Goal: Task Accomplishment & Management: Use online tool/utility

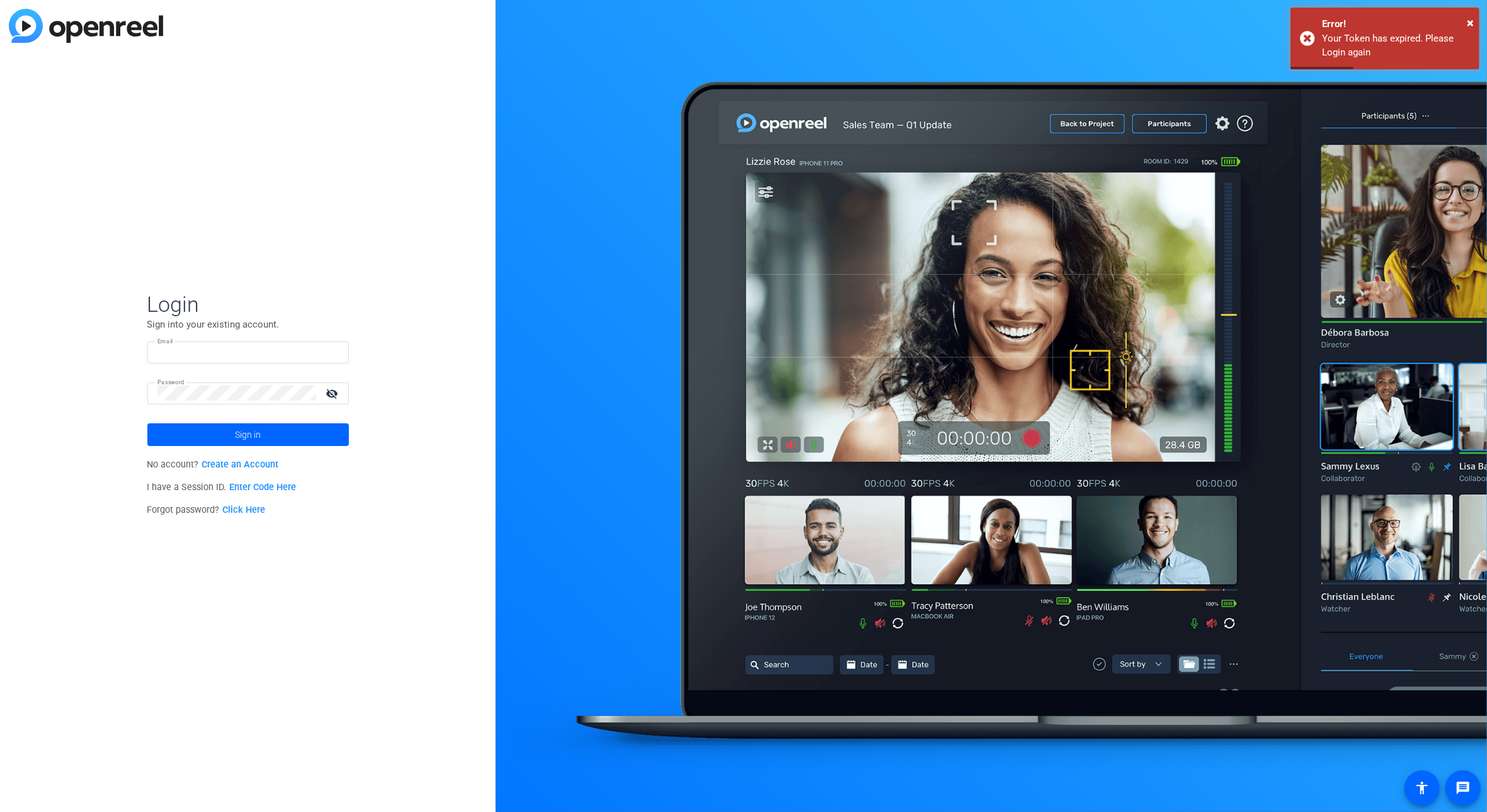
type input "[EMAIL_ADDRESS][DOMAIN_NAME]"
click at [220, 435] on span at bounding box center [248, 434] width 202 height 30
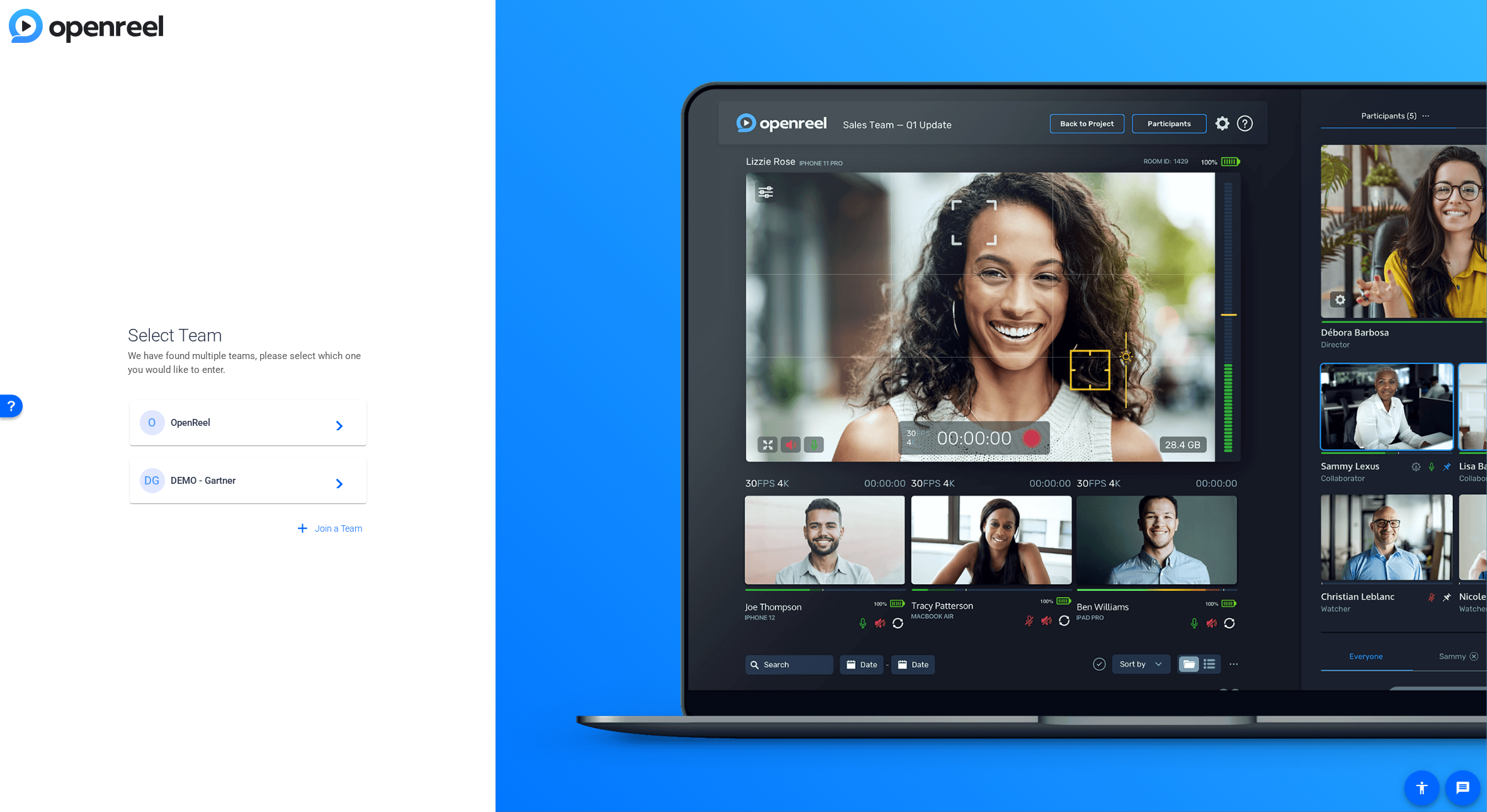
click at [264, 422] on span "OpenReel" at bounding box center [250, 422] width 158 height 11
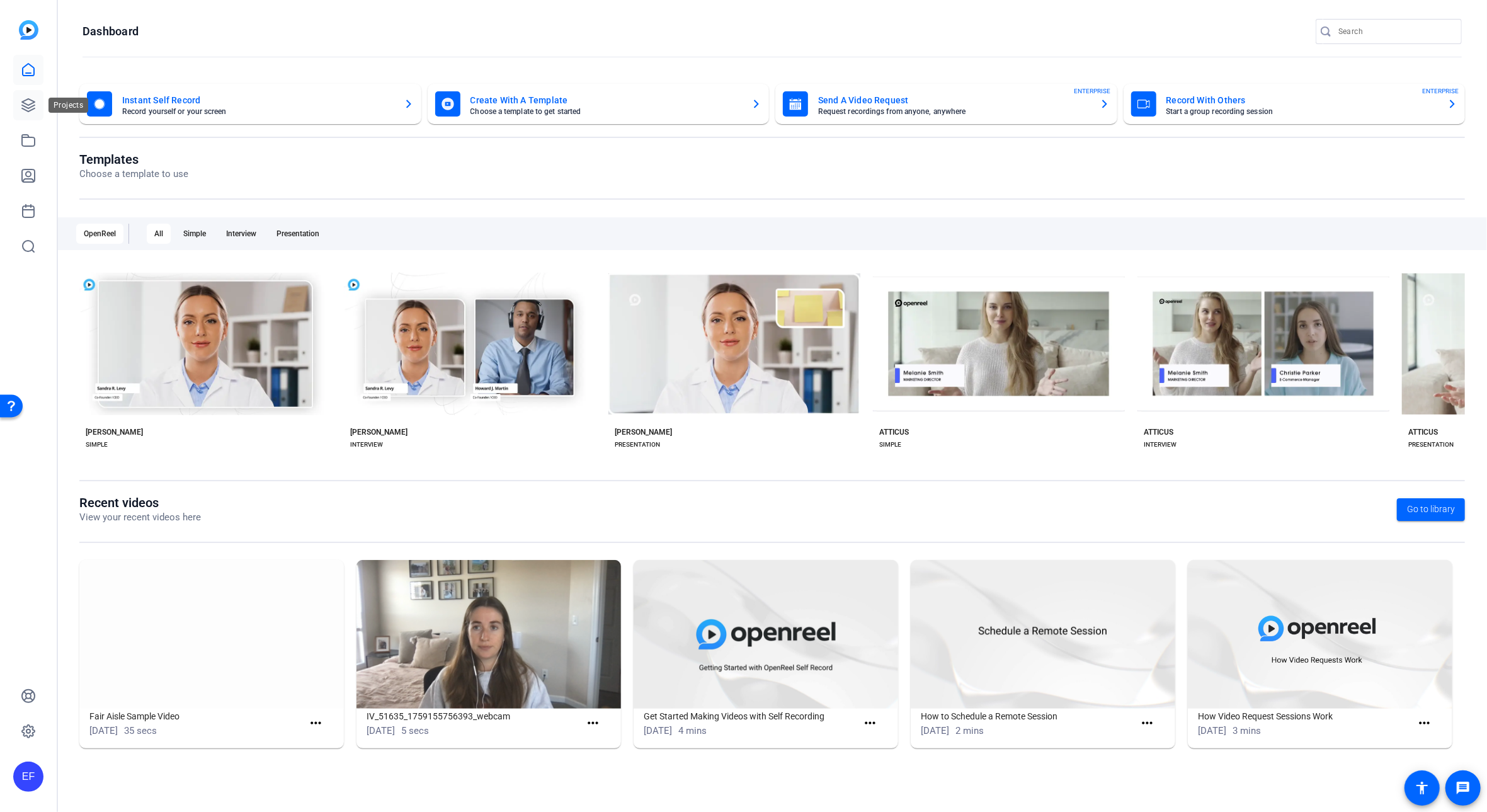
click at [28, 106] on icon at bounding box center [28, 104] width 15 height 15
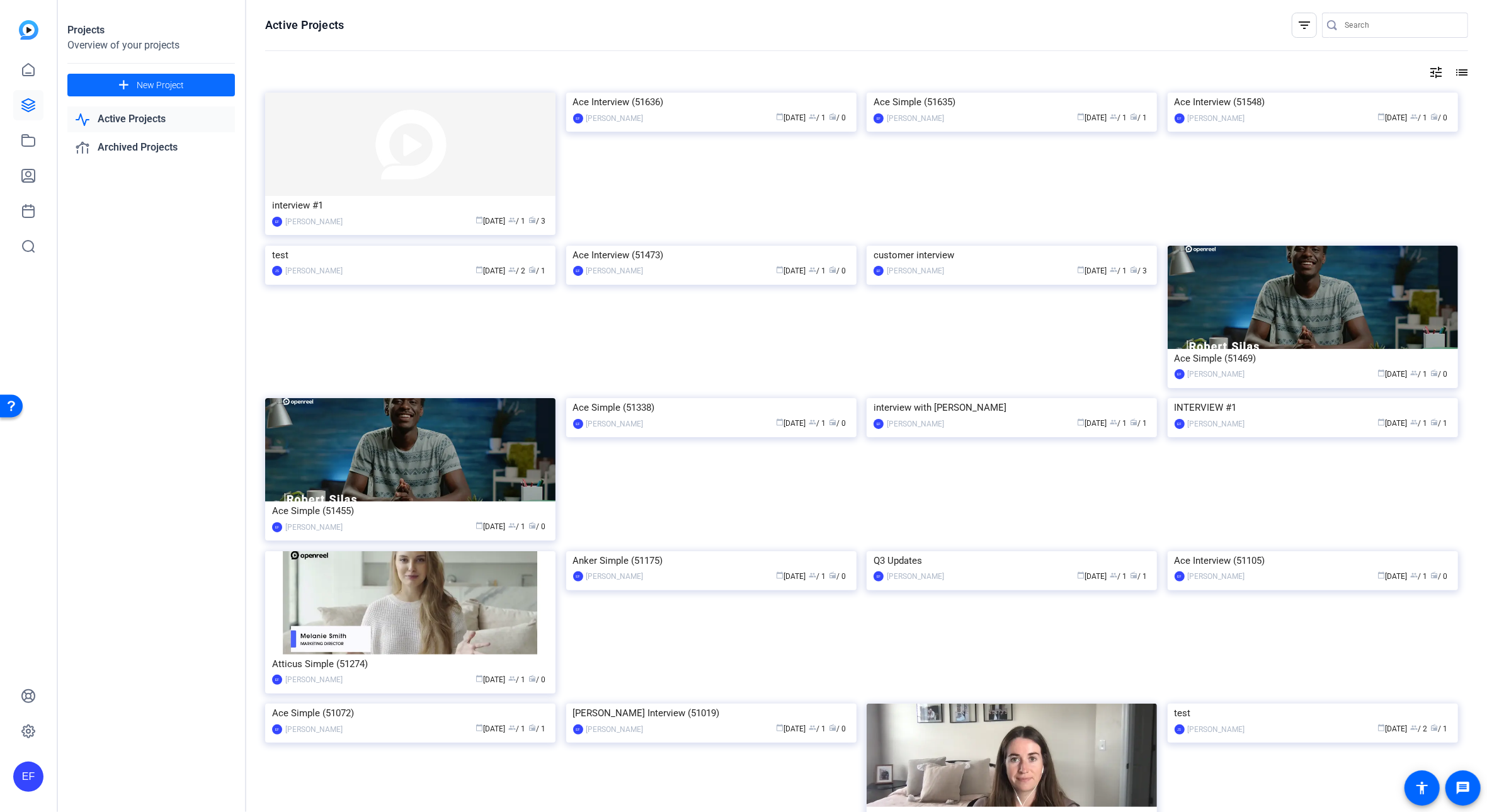
click at [206, 86] on span at bounding box center [151, 85] width 168 height 30
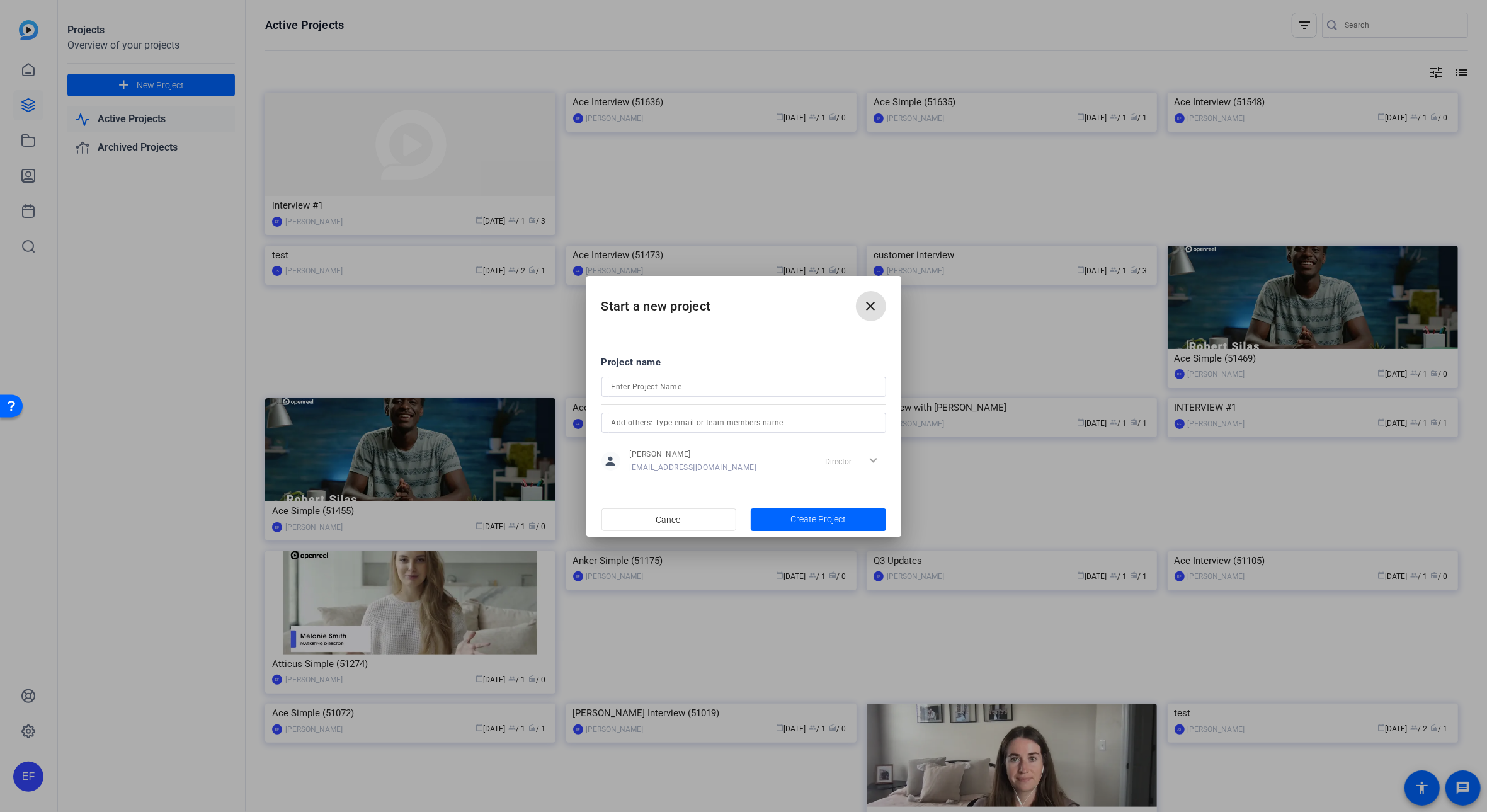
drag, startPoint x: 651, startPoint y: 389, endPoint x: 666, endPoint y: 388, distance: 15.0
click at [651, 389] on input at bounding box center [744, 386] width 265 height 15
type input "HR RECRUITING INTERVIEW"
click at [812, 521] on span "Create Project" at bounding box center [818, 518] width 55 height 13
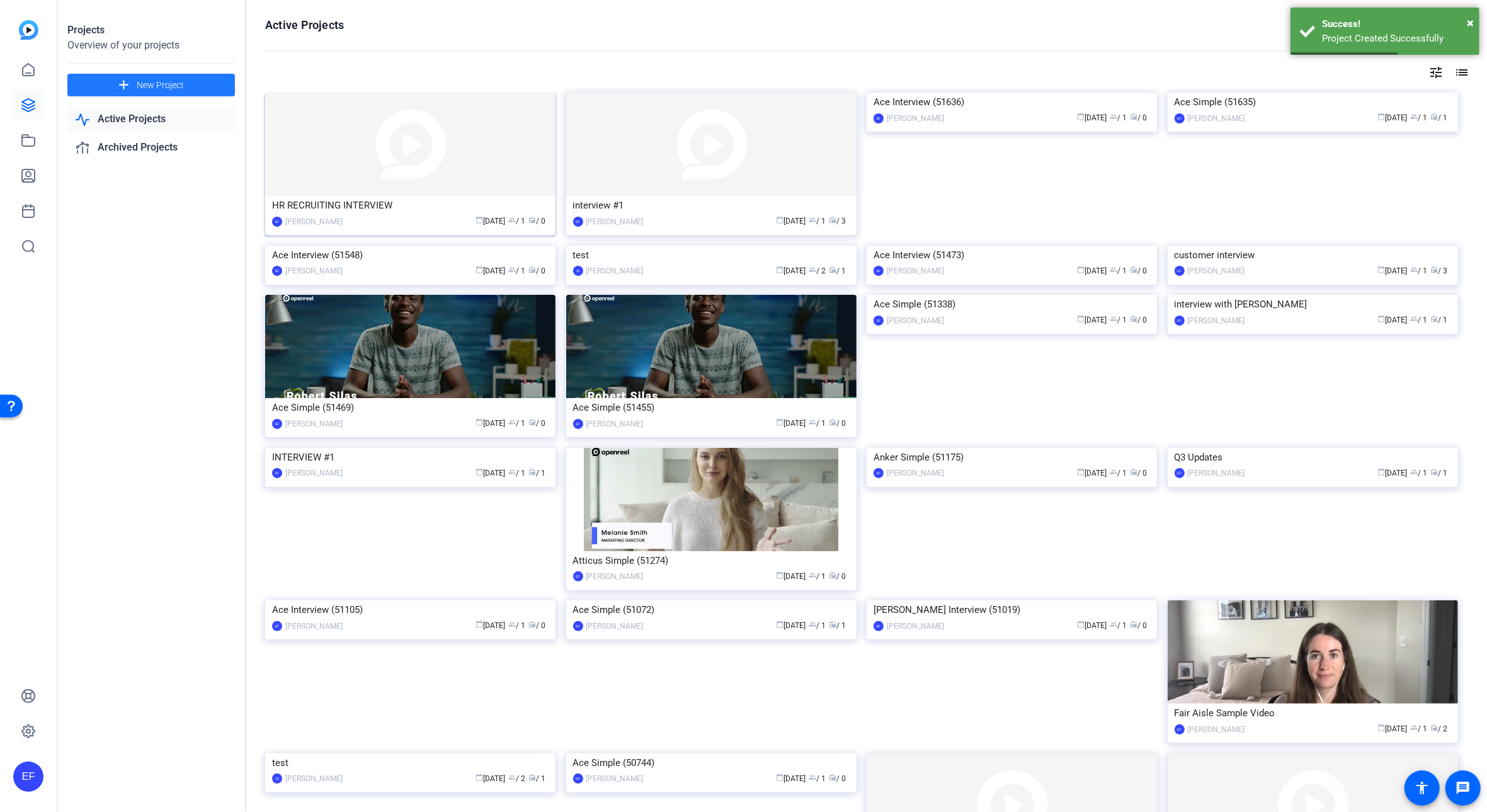
click at [392, 209] on div "HR RECRUITING INTERVIEW" at bounding box center [410, 205] width 276 height 19
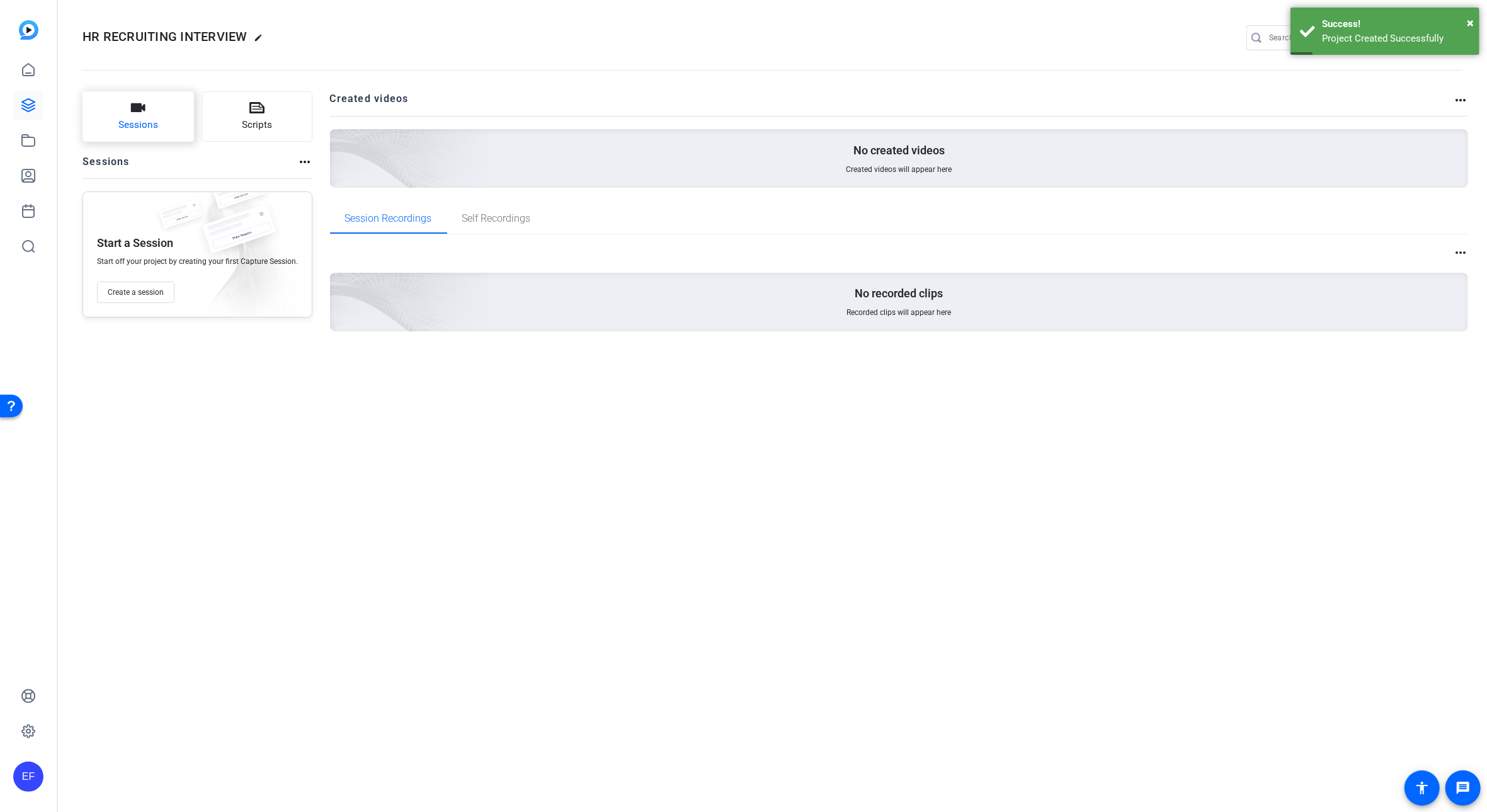
click at [171, 132] on button "Sessions" at bounding box center [138, 116] width 111 height 50
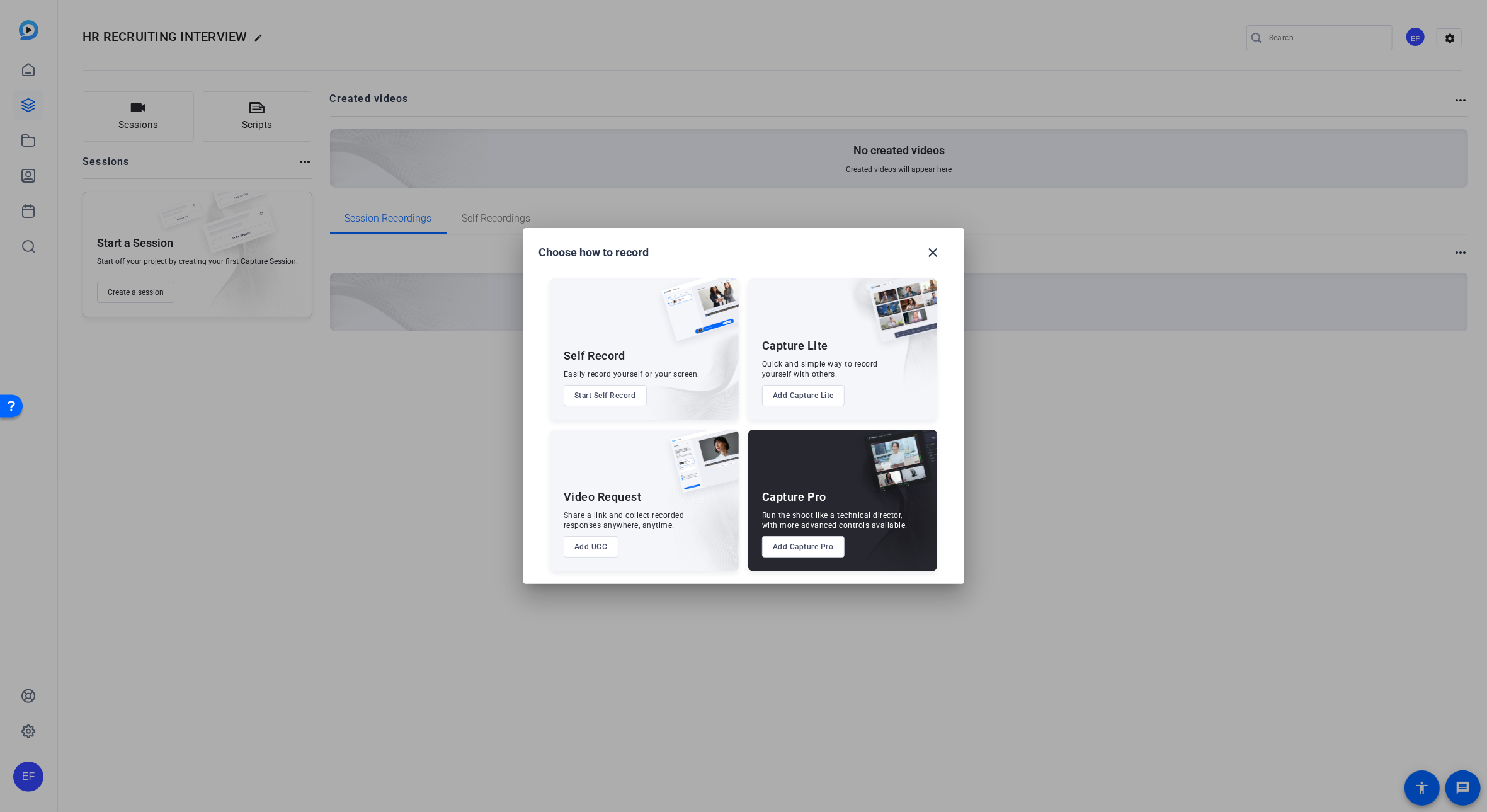
click at [826, 391] on button "Add Capture Lite" at bounding box center [804, 395] width 82 height 21
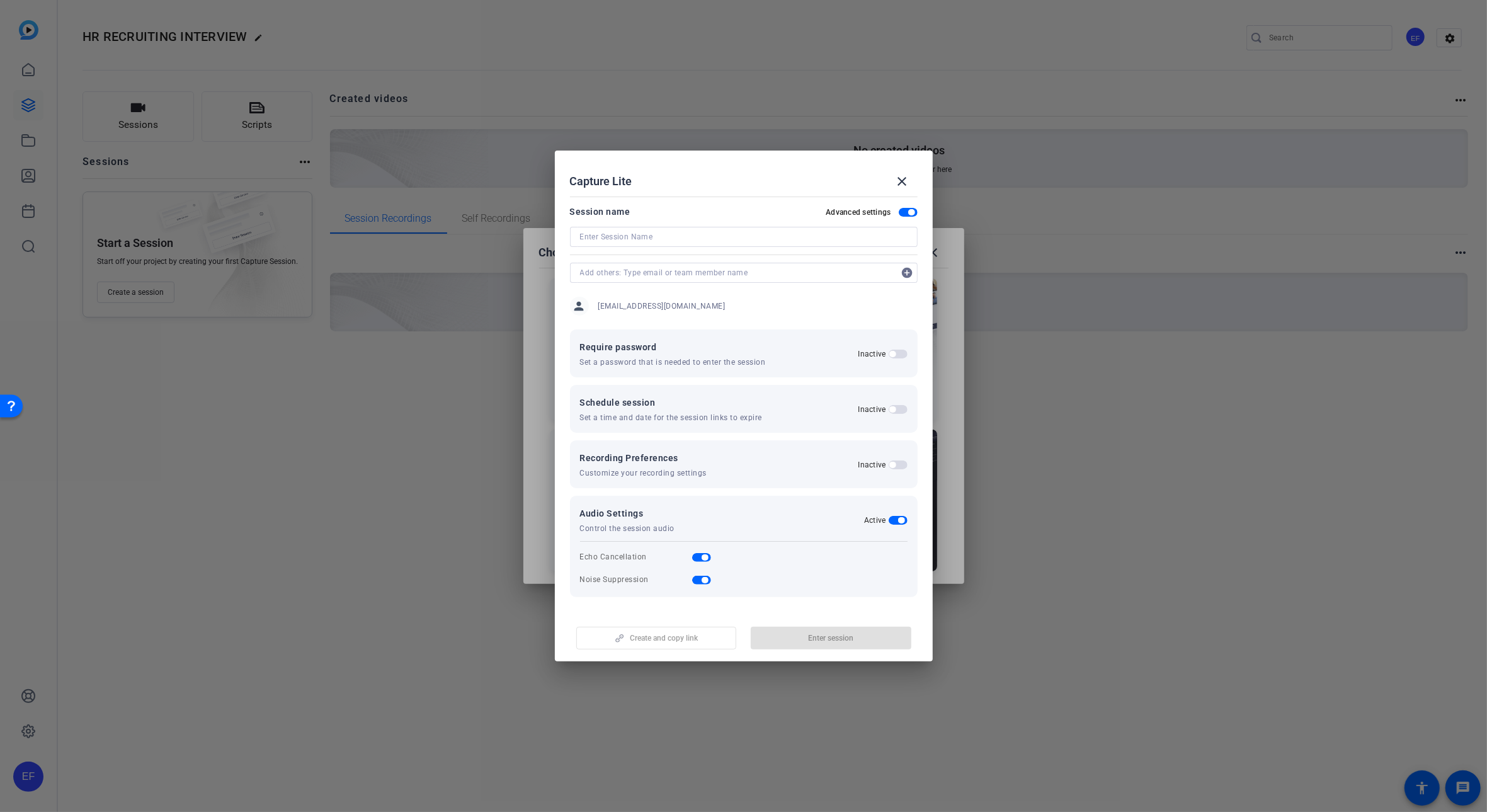
click at [676, 249] on div at bounding box center [744, 253] width 347 height 14
click at [674, 239] on input at bounding box center [743, 236] width 327 height 15
type input "interview with [PERSON_NAME]"
click at [819, 635] on span "Enter session" at bounding box center [831, 637] width 46 height 10
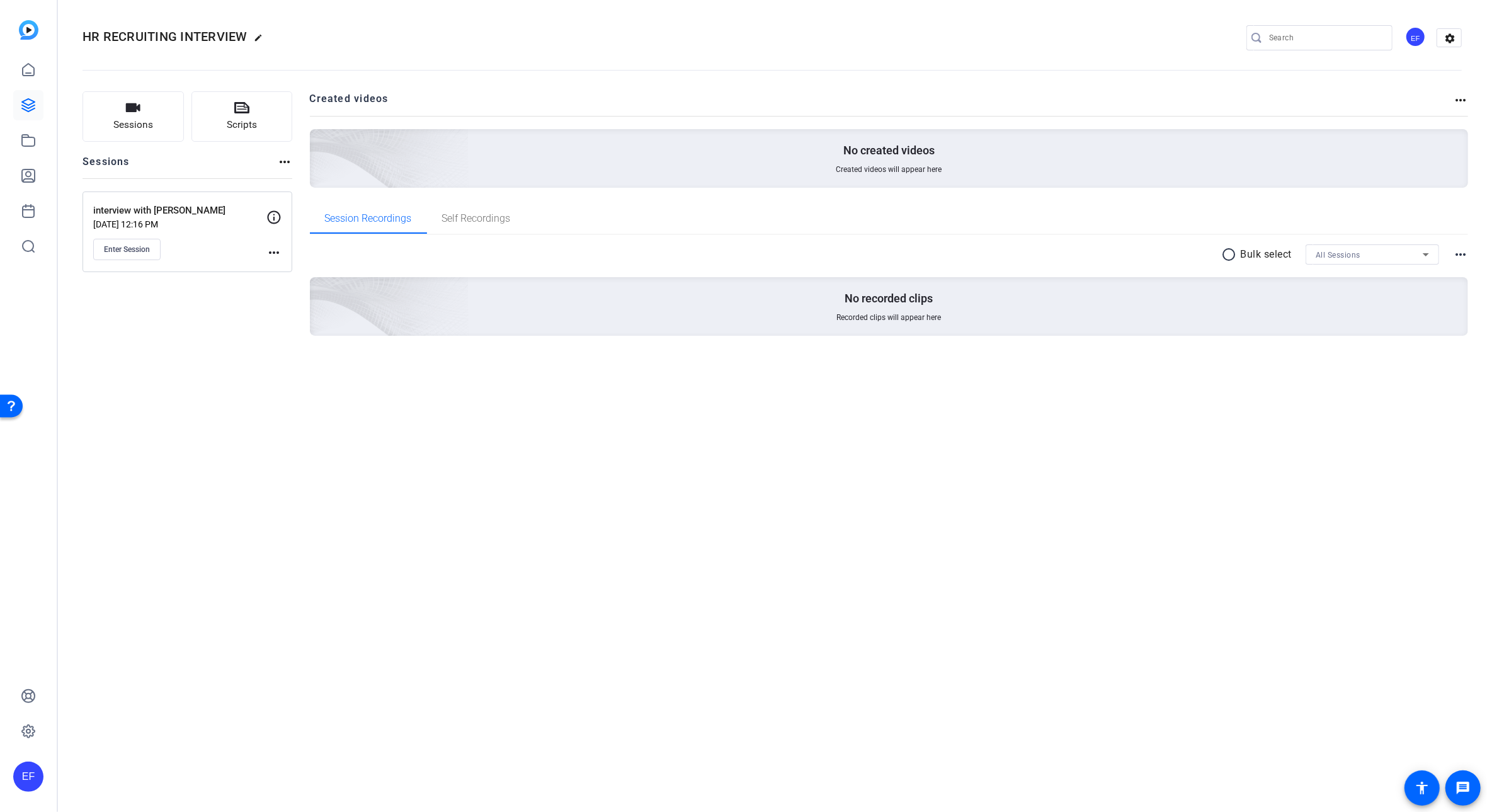
click at [273, 255] on mat-icon "more_horiz" at bounding box center [274, 252] width 15 height 15
click at [271, 267] on button "Edit Session" at bounding box center [305, 272] width 77 height 16
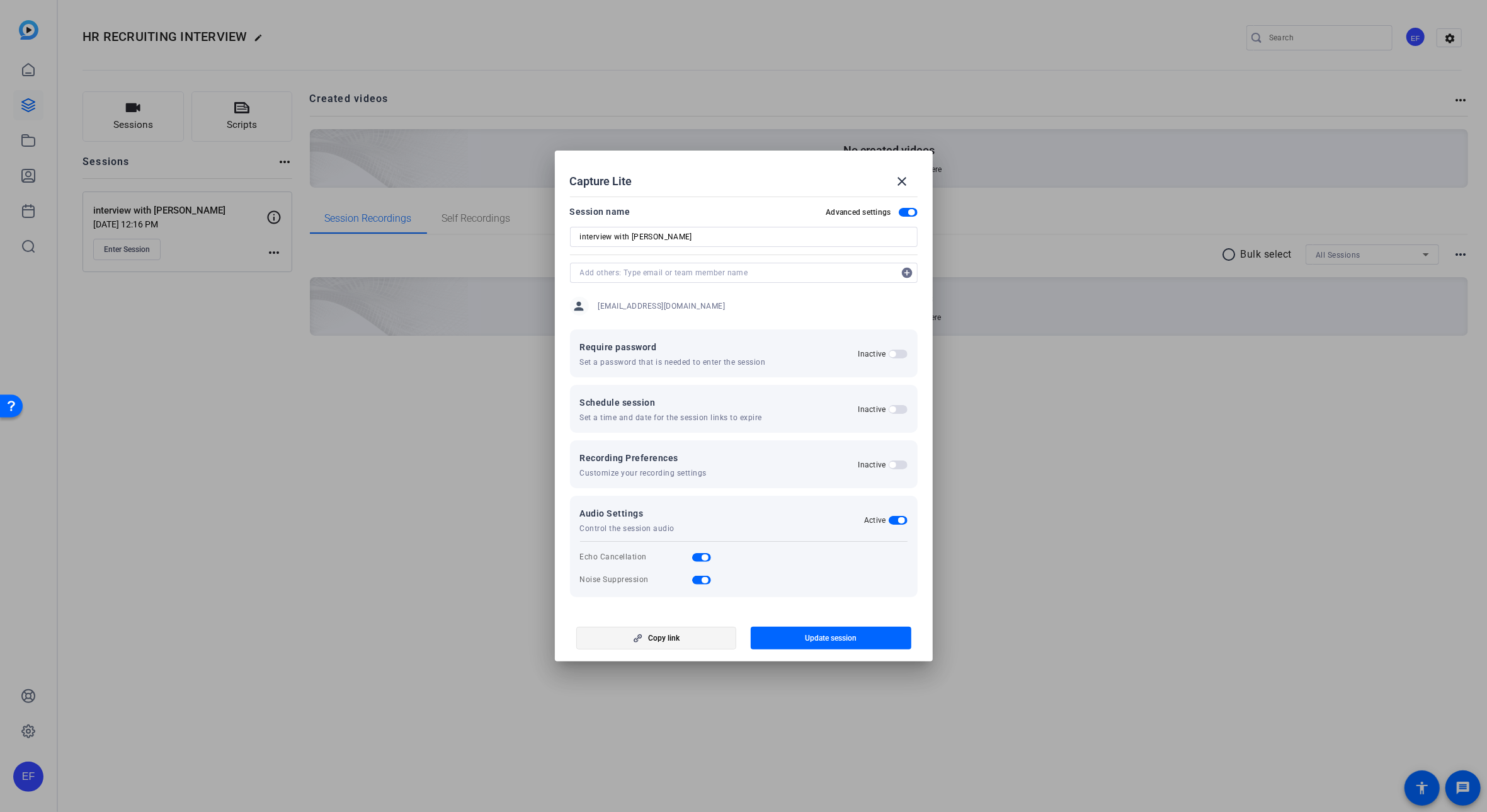
click at [704, 644] on span "button" at bounding box center [657, 637] width 160 height 30
click at [913, 182] on span at bounding box center [903, 182] width 30 height 30
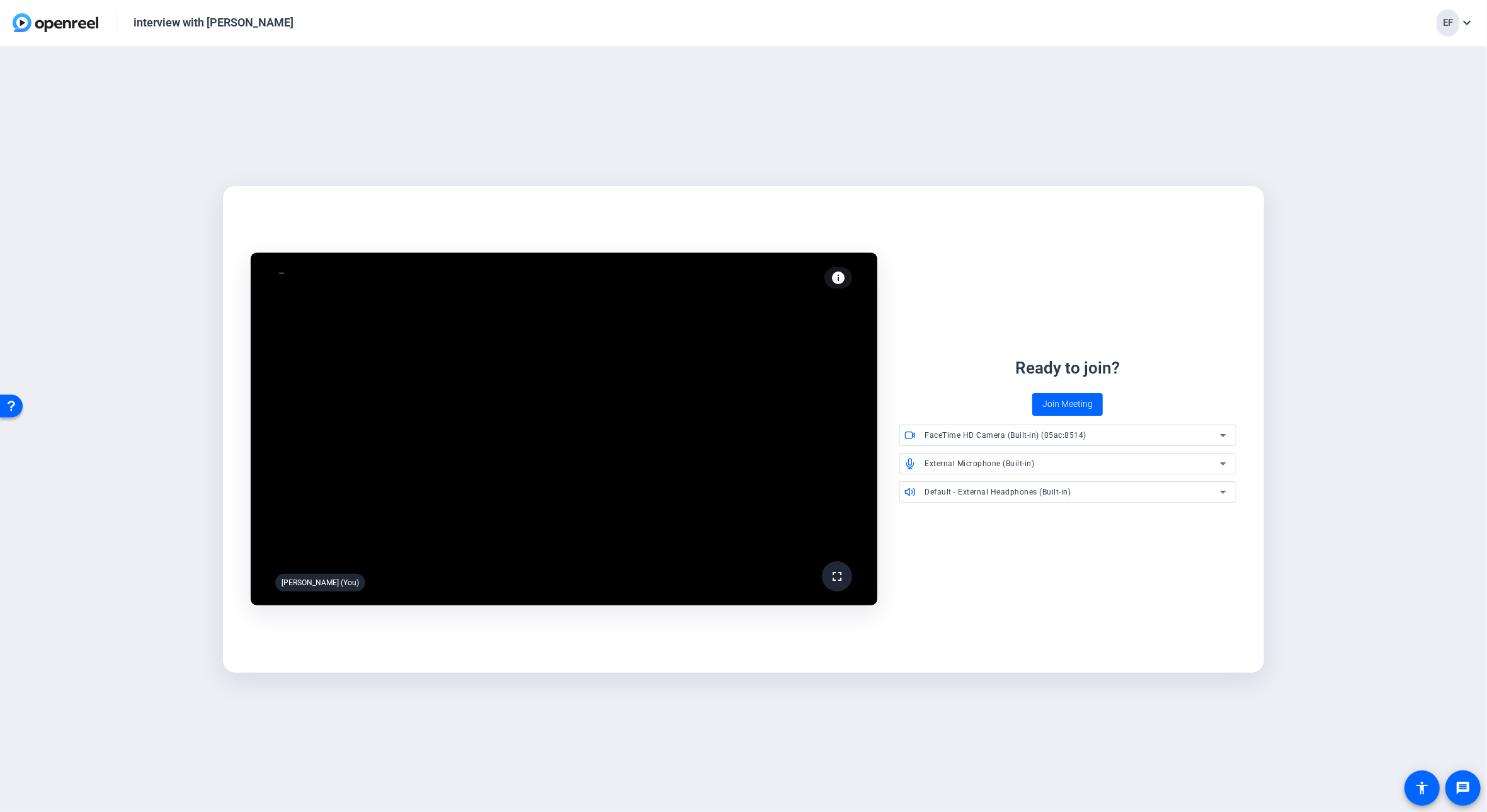
click at [864, 203] on mat-card "fullscreen Erin Flaherty (You) info Test your audio and video Ready to join? Jo…" at bounding box center [743, 429] width 1041 height 487
click at [1065, 407] on span "Join Meeting" at bounding box center [1067, 403] width 50 height 13
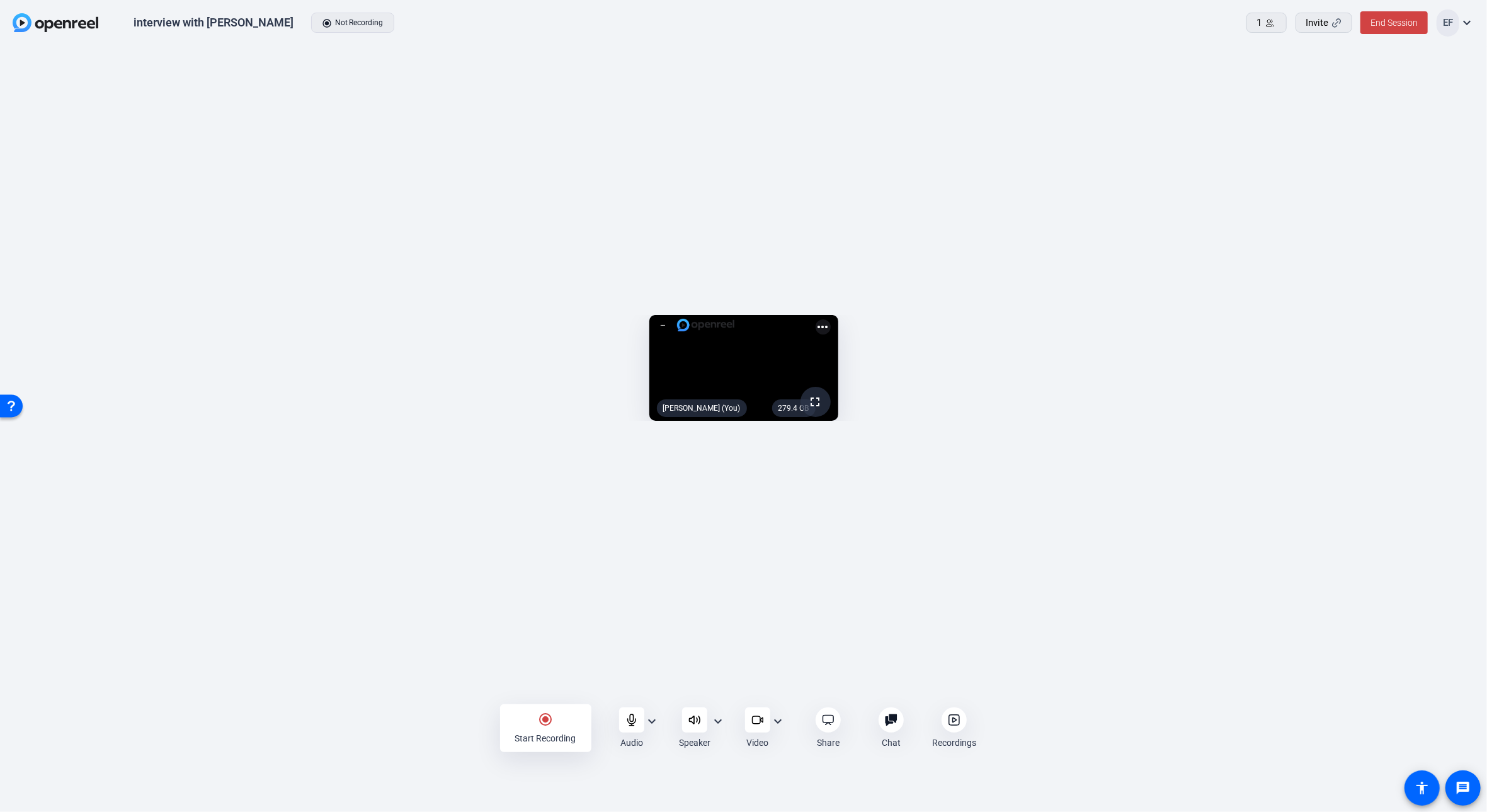
click at [554, 727] on div "radio_button_checked Start Recording" at bounding box center [546, 728] width 91 height 48
click at [547, 724] on mat-icon "stop_circle" at bounding box center [545, 718] width 15 height 15
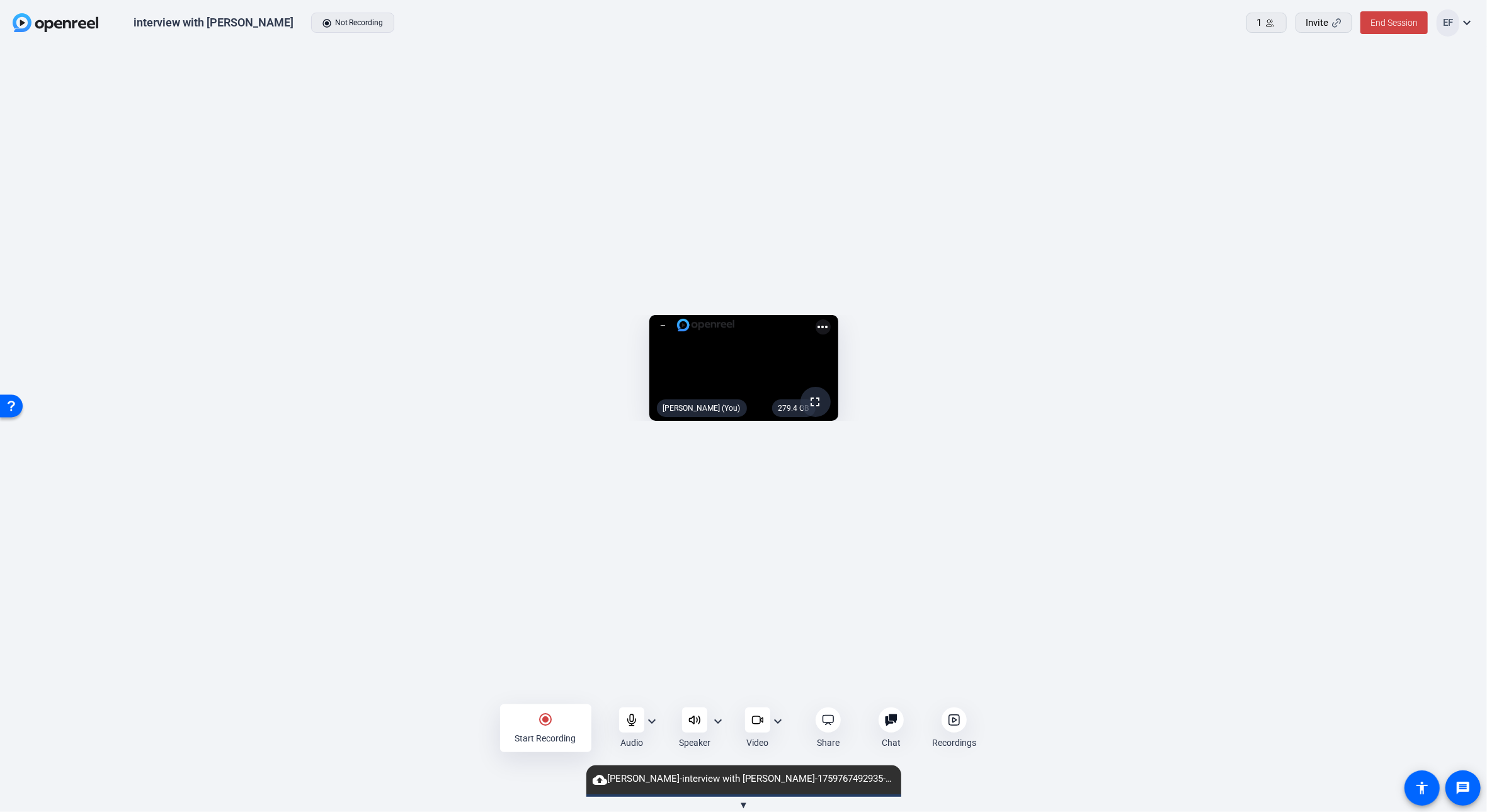
click at [960, 729] on div at bounding box center [954, 719] width 25 height 25
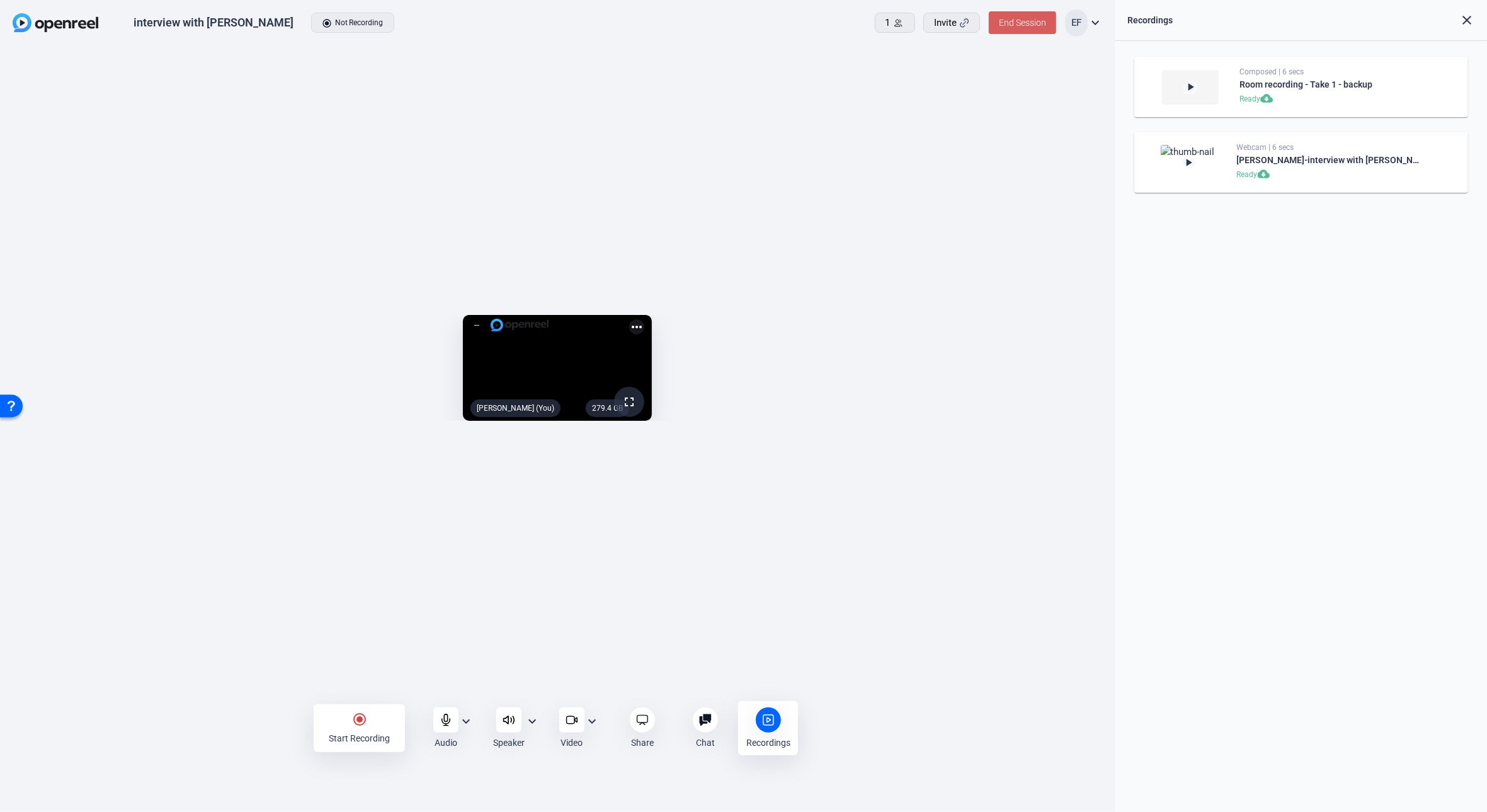
click at [1011, 21] on span "End Session" at bounding box center [1023, 22] width 47 height 10
click at [1007, 77] on span "End Session For All" at bounding box center [987, 80] width 74 height 15
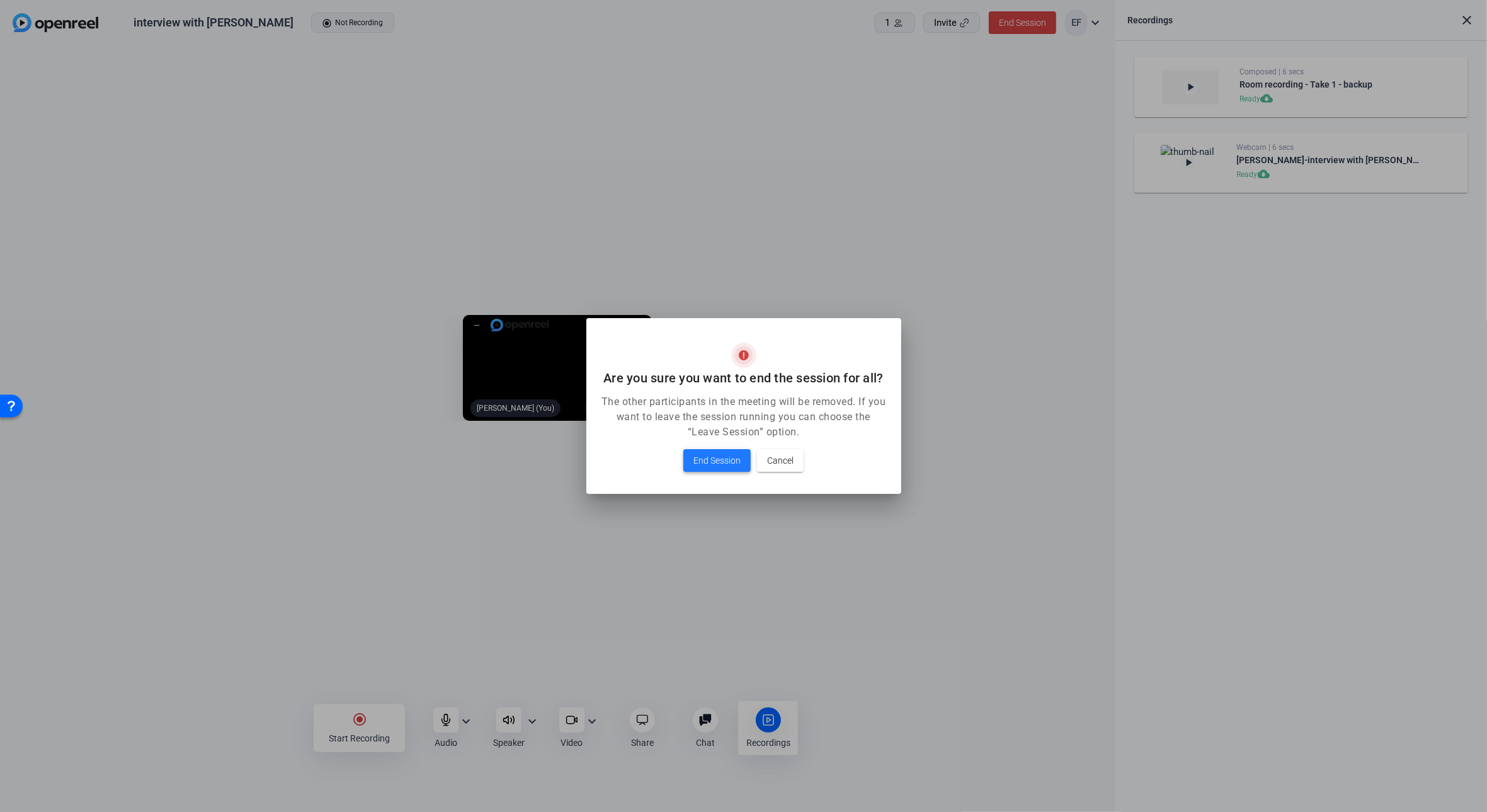
click at [729, 459] on span "End Session" at bounding box center [718, 459] width 47 height 15
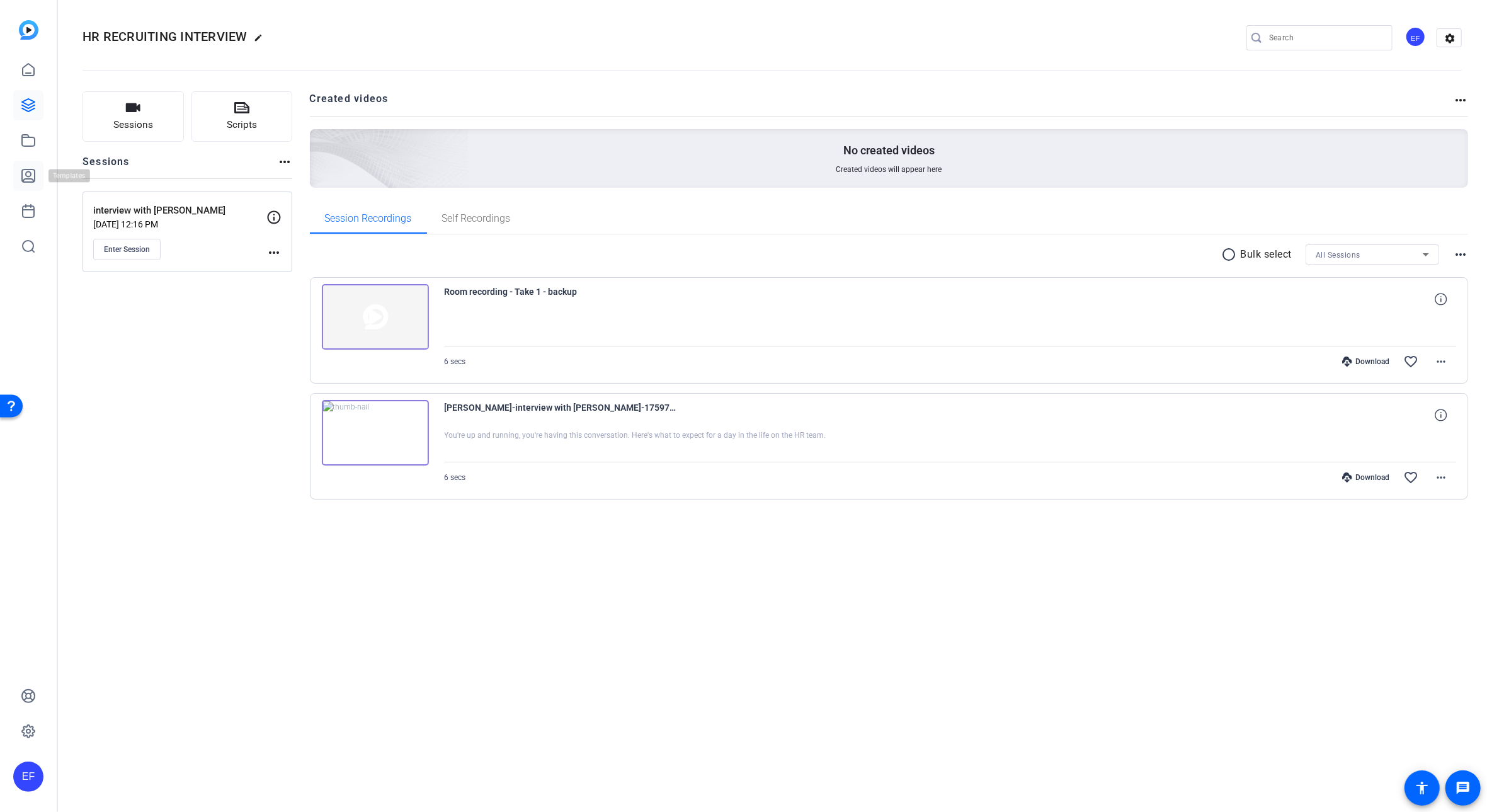
click at [30, 174] on icon at bounding box center [28, 175] width 15 height 15
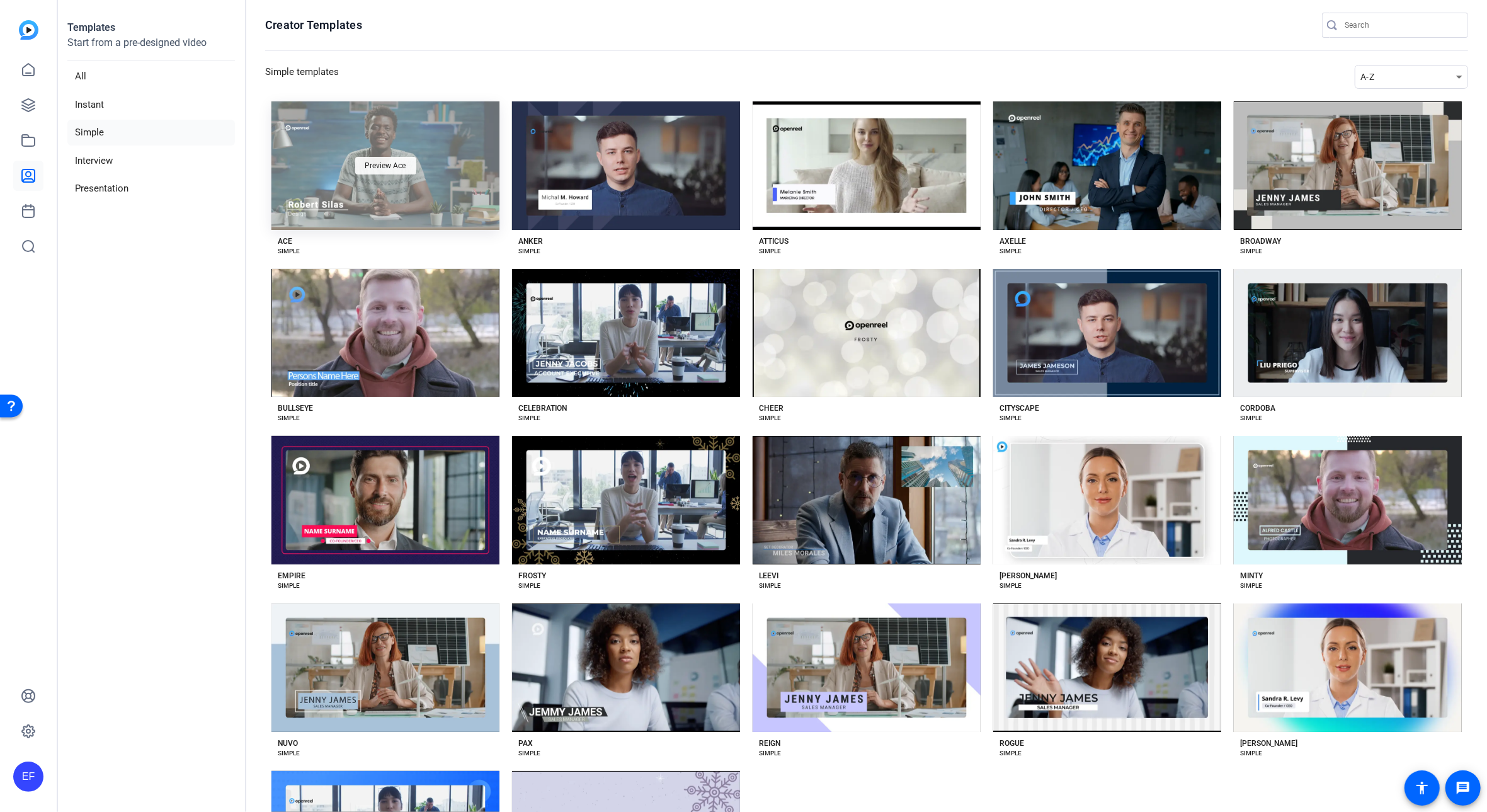
click at [406, 169] on span "Preview Ace" at bounding box center [385, 166] width 41 height 8
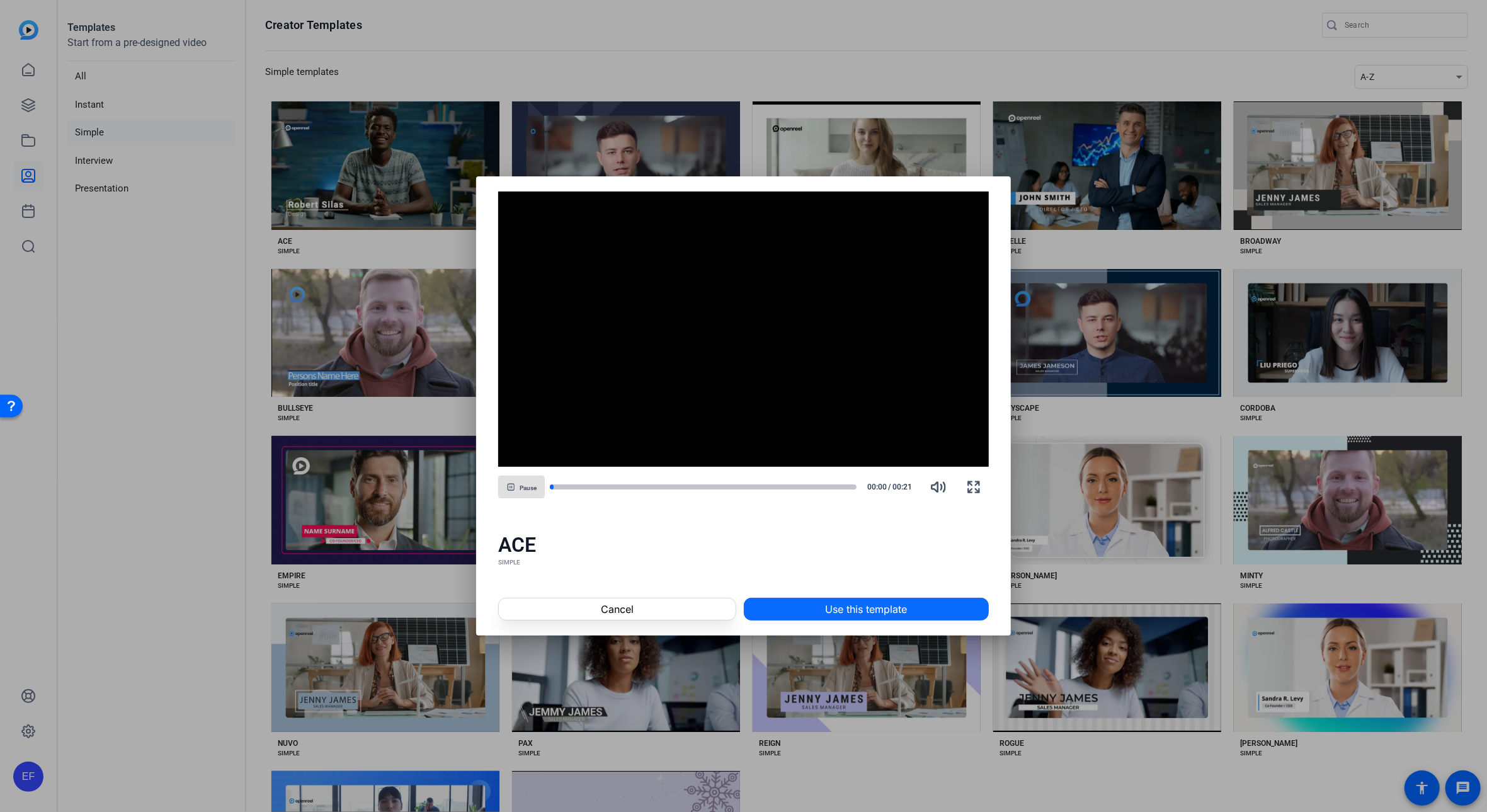
click at [830, 614] on span "Use this template" at bounding box center [866, 609] width 82 height 15
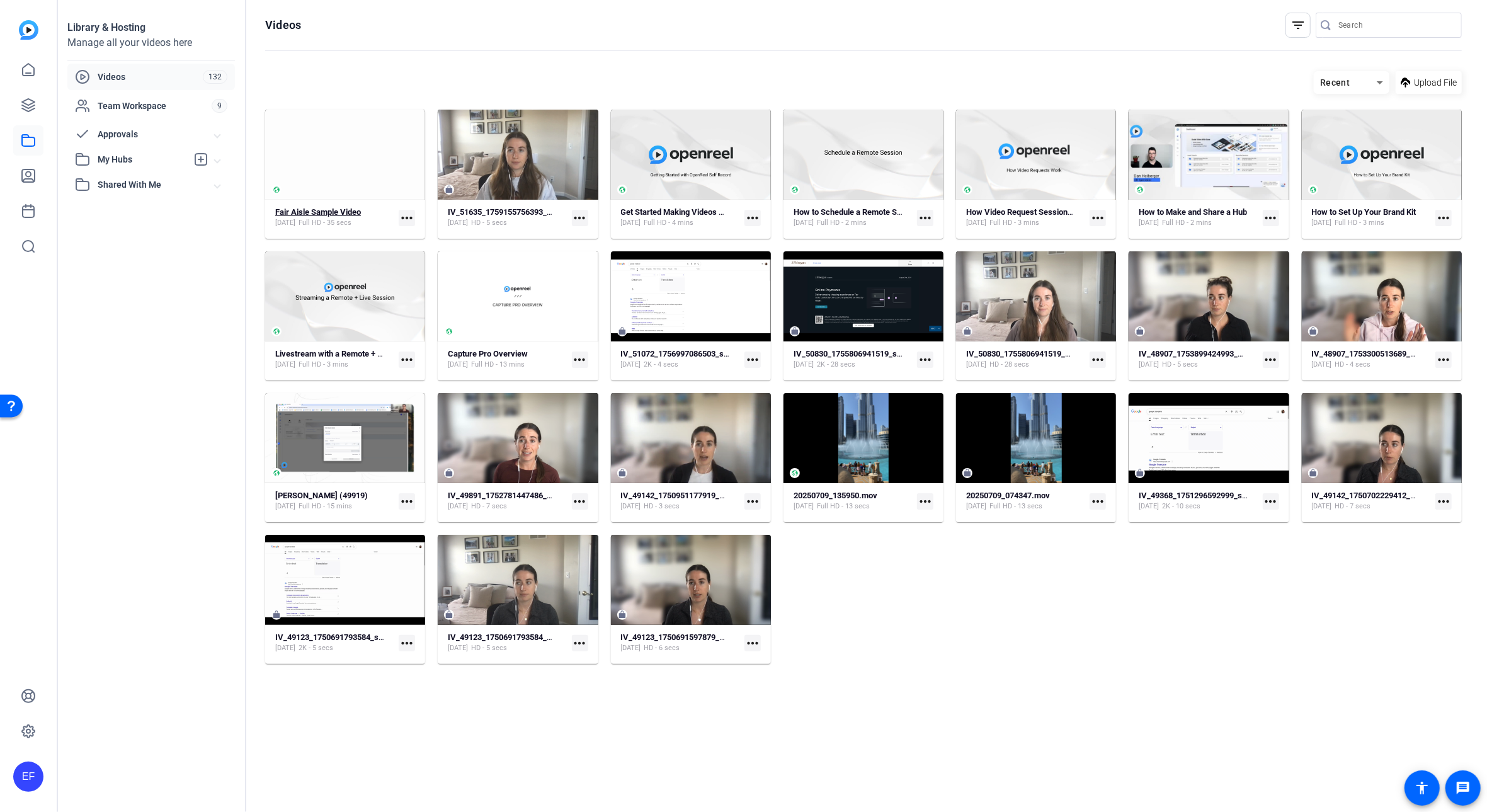
click at [329, 210] on strong "Fair Aisle Sample Video" at bounding box center [318, 211] width 86 height 10
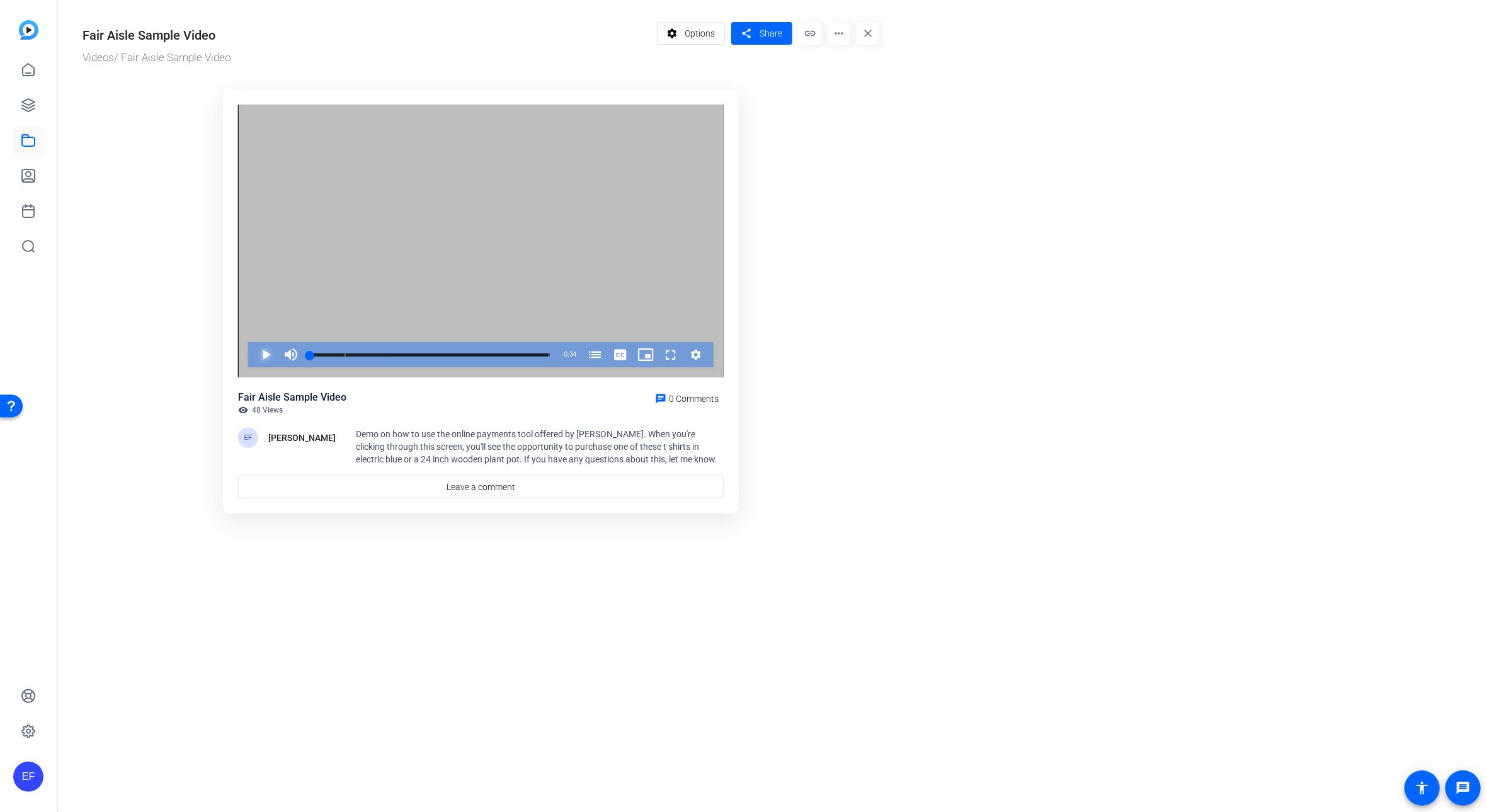
click at [254, 359] on span "Video Player" at bounding box center [254, 354] width 0 height 25
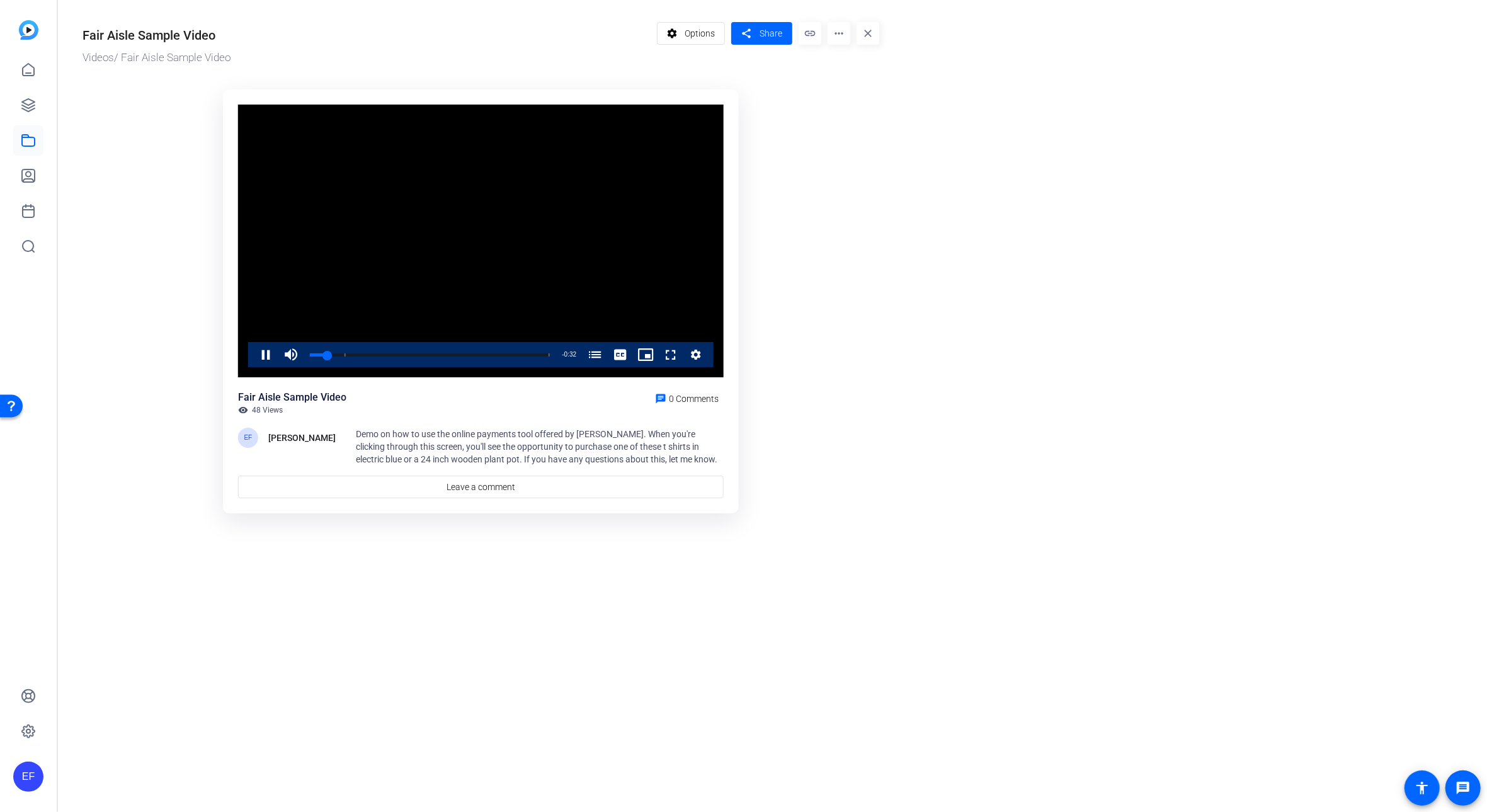
click at [266, 359] on div "Video Player is loading. Play Video Pause Mute Current Time 0:02 / Duration 0:3…" at bounding box center [481, 241] width 486 height 274
click at [254, 353] on span "Video Player" at bounding box center [254, 354] width 0 height 25
click at [756, 33] on span at bounding box center [762, 33] width 61 height 30
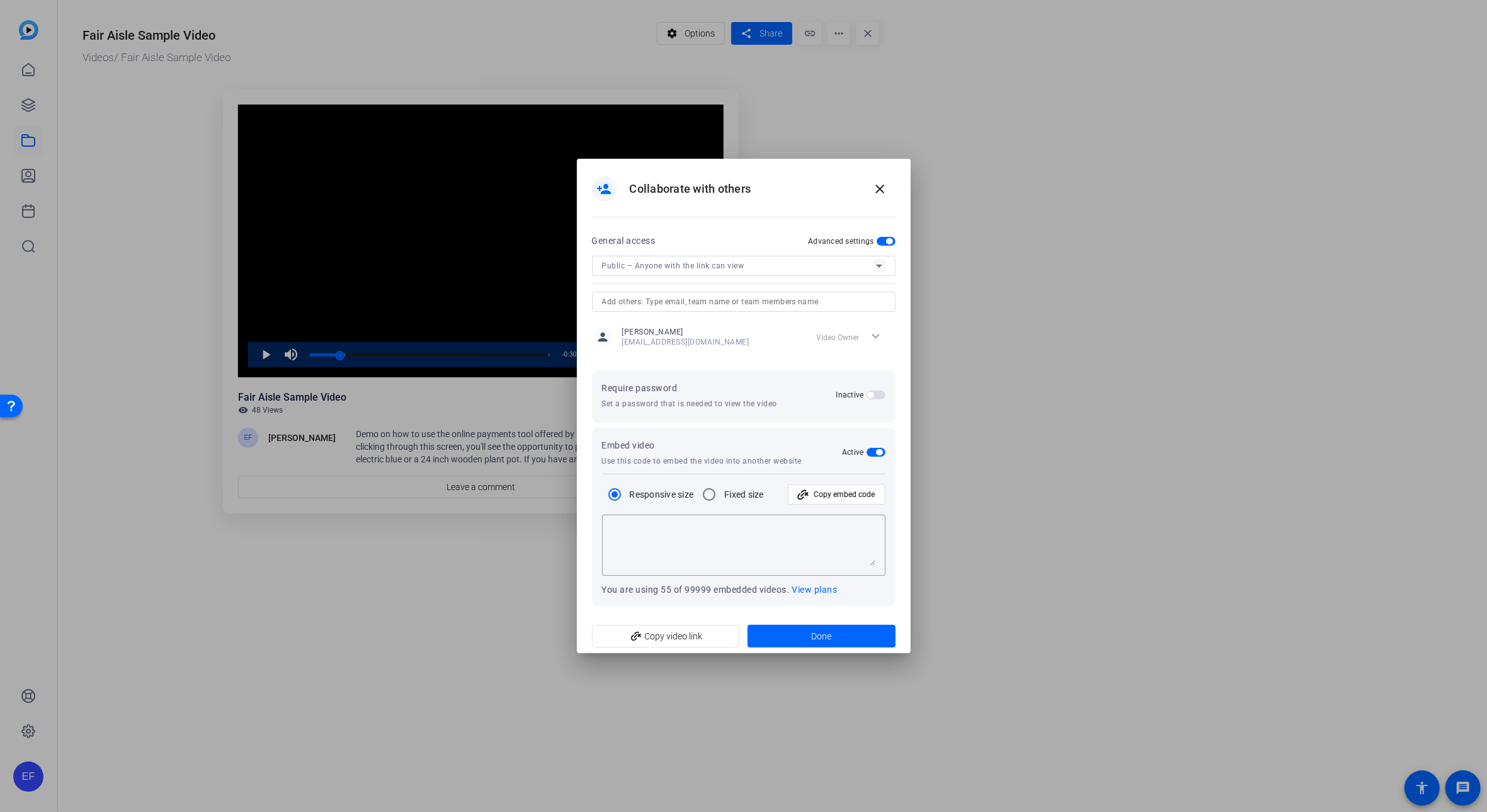
type textarea "<iframe width="100%" height="100%" src="https://library.openreel.com/embed/ed01…"
click at [879, 186] on mat-icon "close" at bounding box center [880, 189] width 15 height 15
